Goal: Navigation & Orientation: Find specific page/section

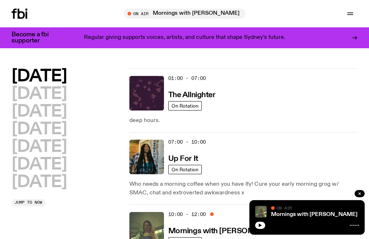
click at [146, 18] on div "Tune in live" at bounding box center [184, 14] width 121 height 10
click at [260, 235] on h3 "Mornings with [PERSON_NAME]" at bounding box center [226, 232] width 116 height 8
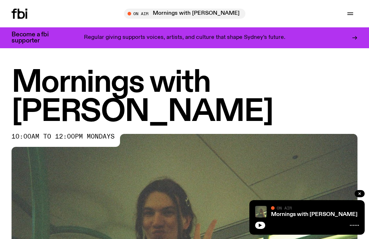
click at [354, 11] on icon "button" at bounding box center [350, 13] width 9 height 9
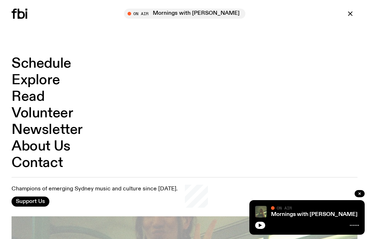
click at [29, 67] on link "Schedule" at bounding box center [42, 64] width 60 height 14
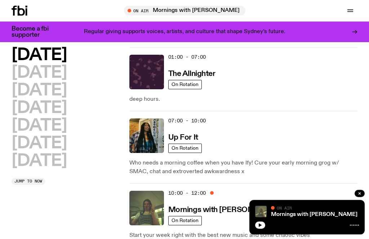
scroll to position [16, 0]
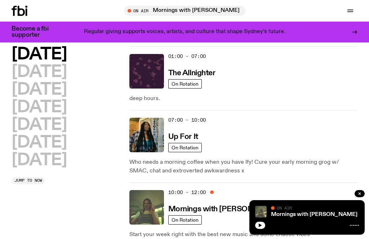
click at [259, 229] on button "button" at bounding box center [260, 225] width 10 height 7
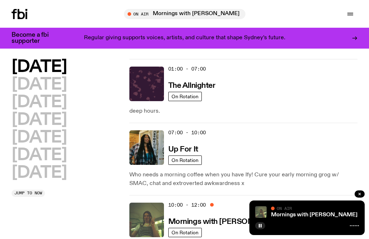
scroll to position [0, 0]
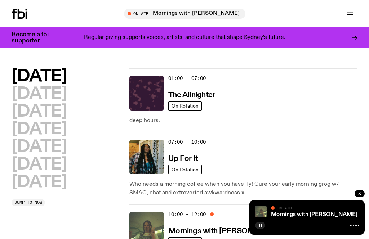
click at [164, 10] on div "Tune in live" at bounding box center [184, 14] width 121 height 10
